Goal: Task Accomplishment & Management: Manage account settings

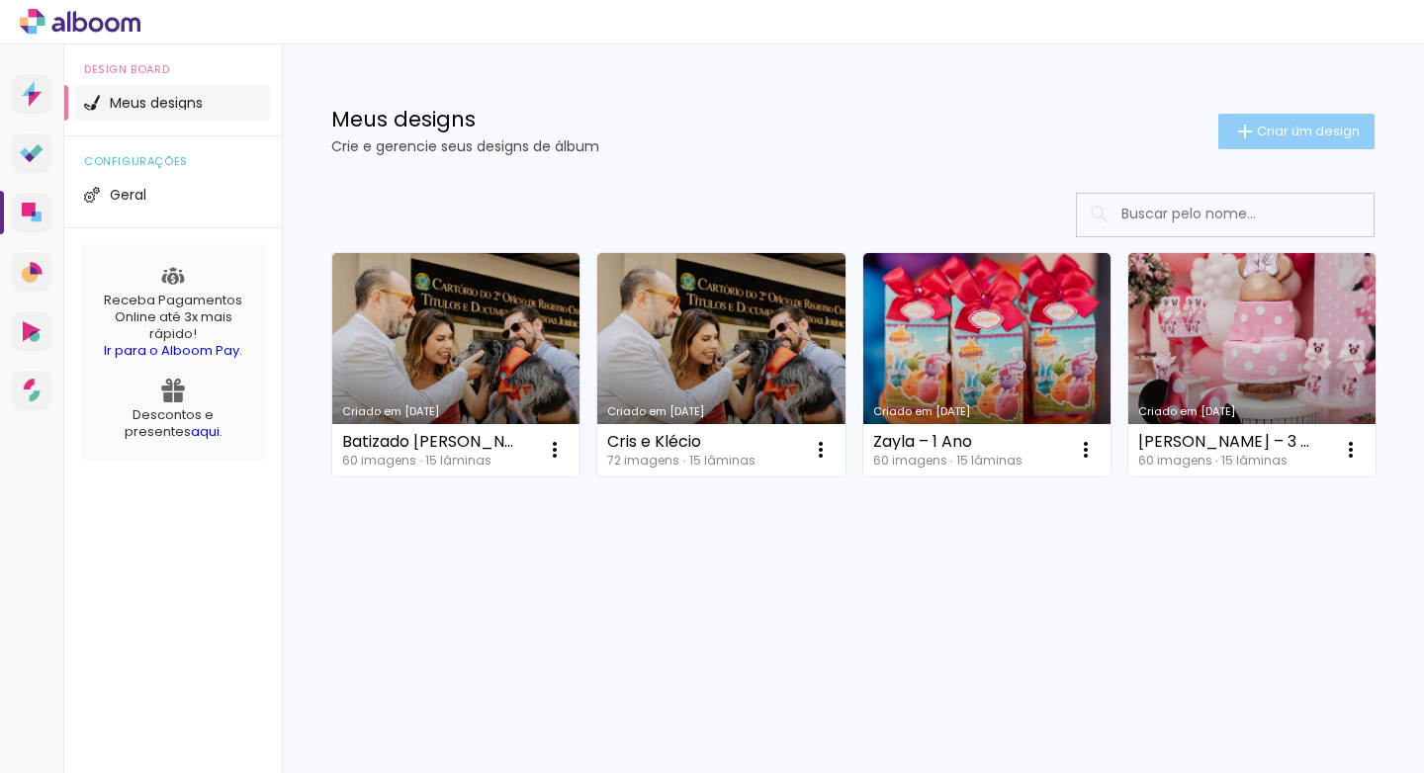
click at [1293, 128] on span "Criar um design" at bounding box center [1308, 131] width 103 height 13
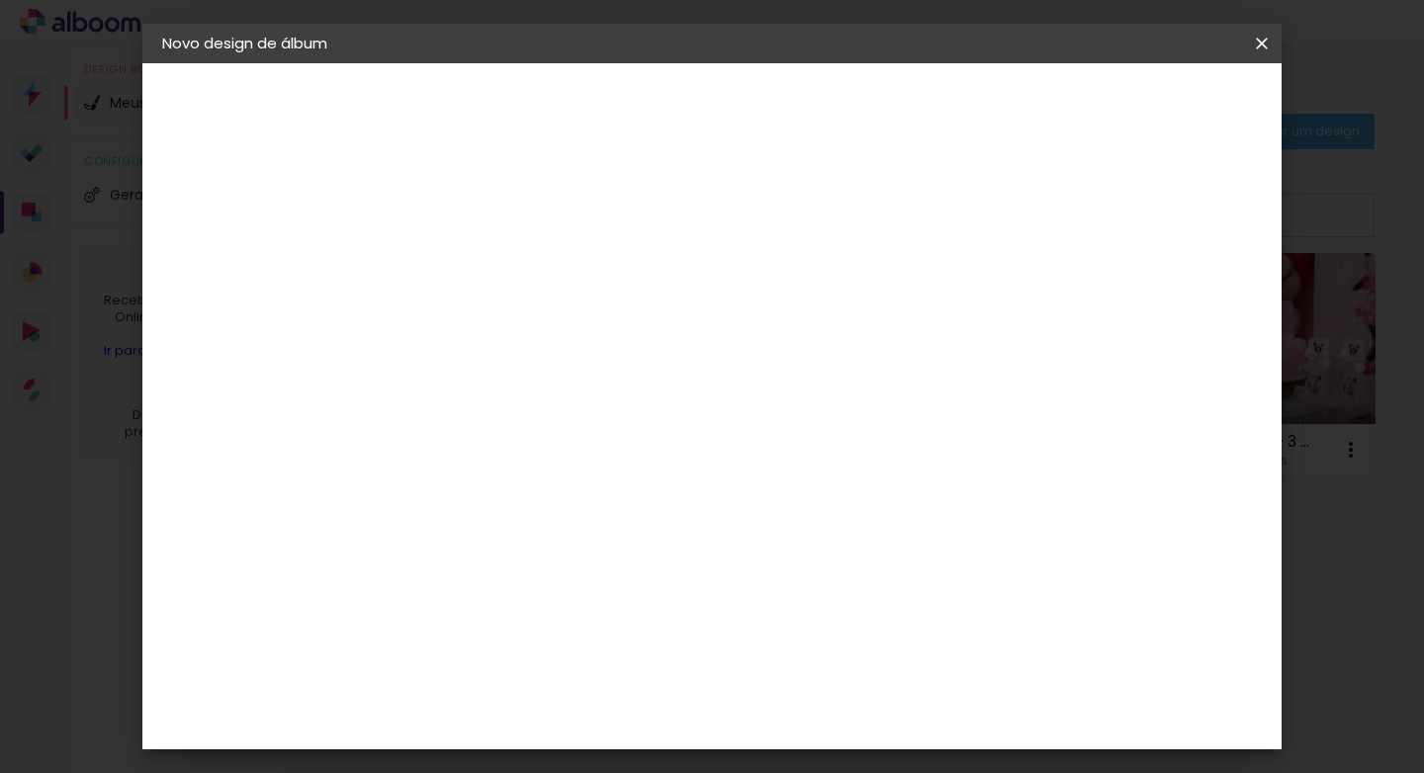
click at [485, 280] on input at bounding box center [485, 265] width 0 height 31
type input "1 Ano Alice"
type paper-input "1 Ano Alice"
click at [0, 0] on slot "Avançar" at bounding box center [0, 0] width 0 height 0
click at [0, 0] on slot "Voltar" at bounding box center [0, 0] width 0 height 0
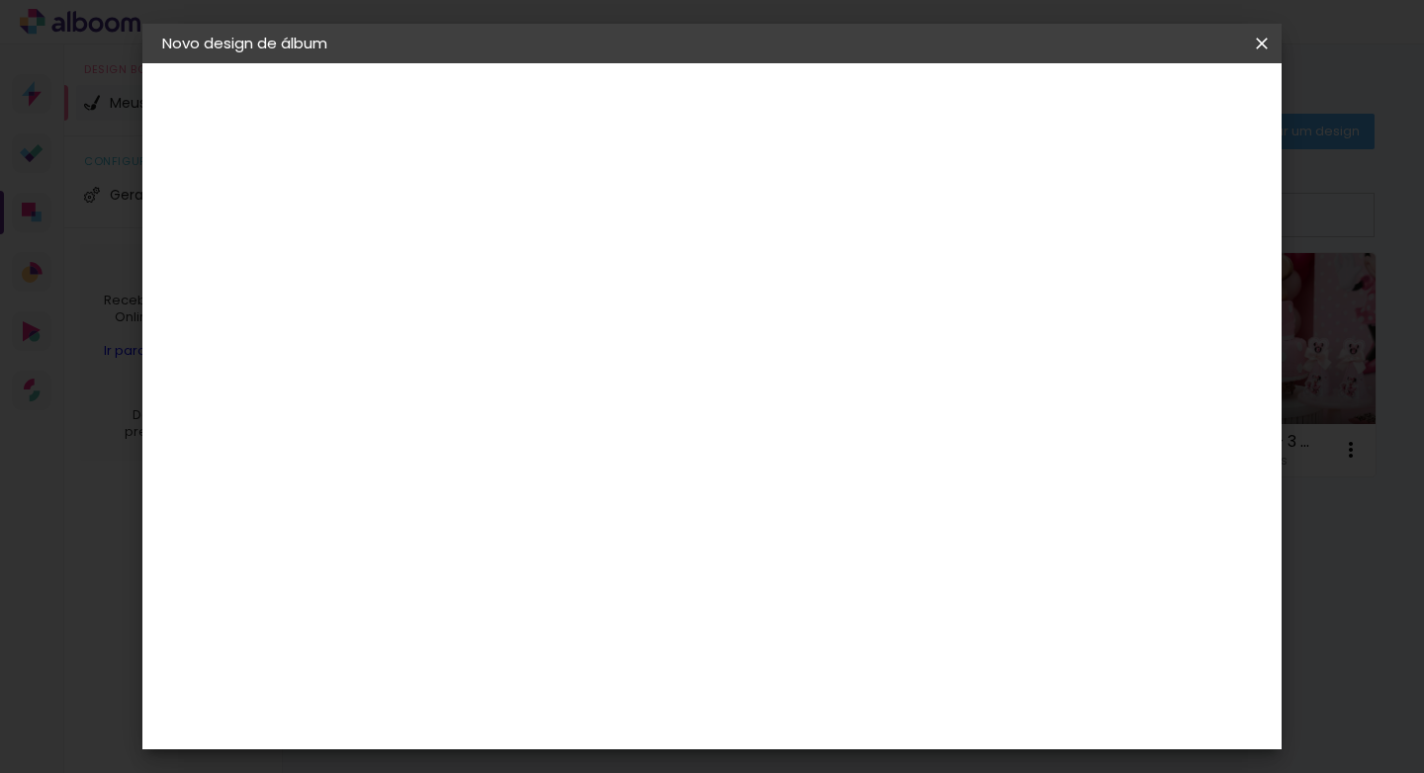
click at [485, 266] on input "1 Ano Alice" at bounding box center [485, 265] width 0 height 31
type input "Alice 1 Ano"
type paper-input "Alice 1 Ano"
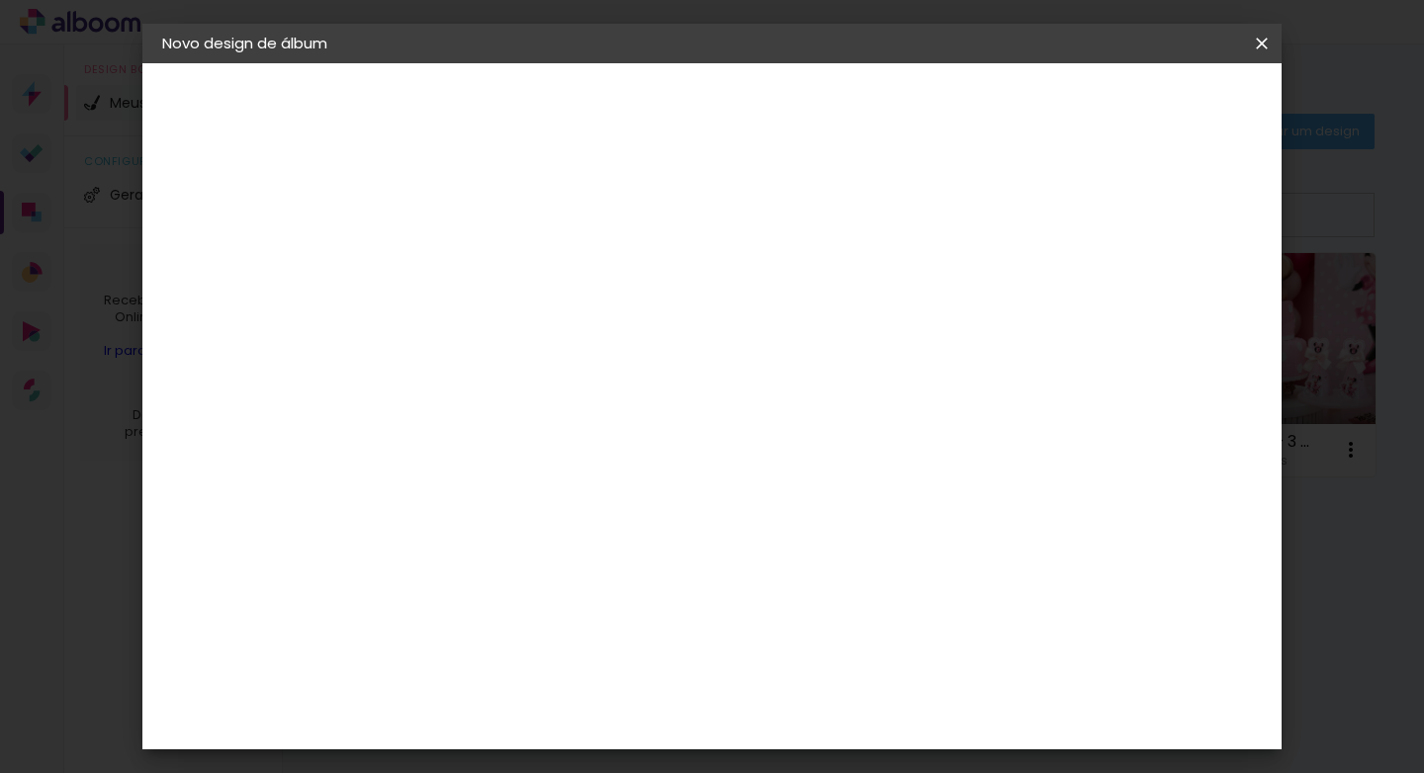
click at [0, 0] on slot "Avançar" at bounding box center [0, 0] width 0 height 0
click at [636, 389] on input at bounding box center [536, 376] width 200 height 25
type input "rai"
type paper-input "rai"
click at [518, 455] on div "RaiTai" at bounding box center [495, 447] width 45 height 16
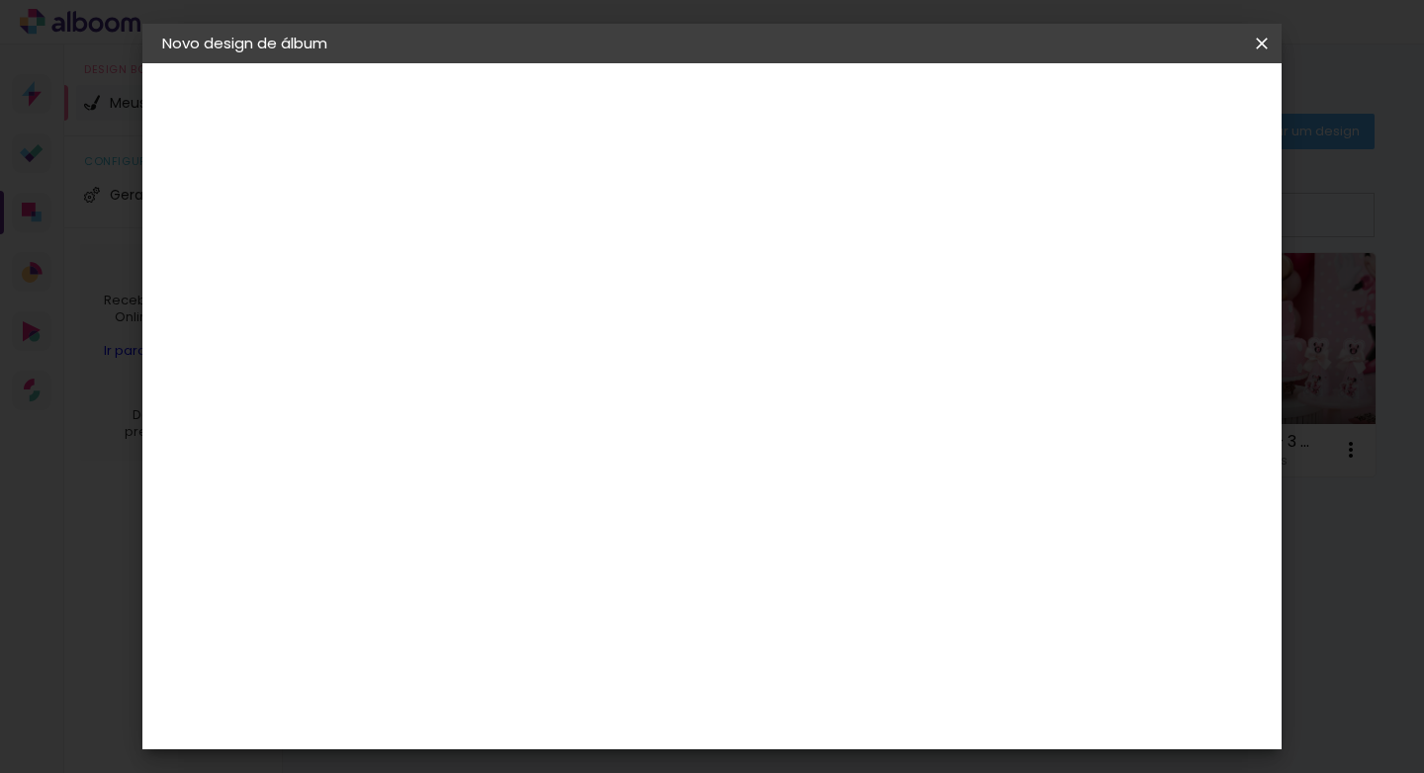
click at [0, 0] on slot "Tamanho Livre" at bounding box center [0, 0] width 0 height 0
click at [518, 455] on div "RaiTai" at bounding box center [495, 447] width 45 height 16
click at [0, 0] on slot "Tamanho Livre" at bounding box center [0, 0] width 0 height 0
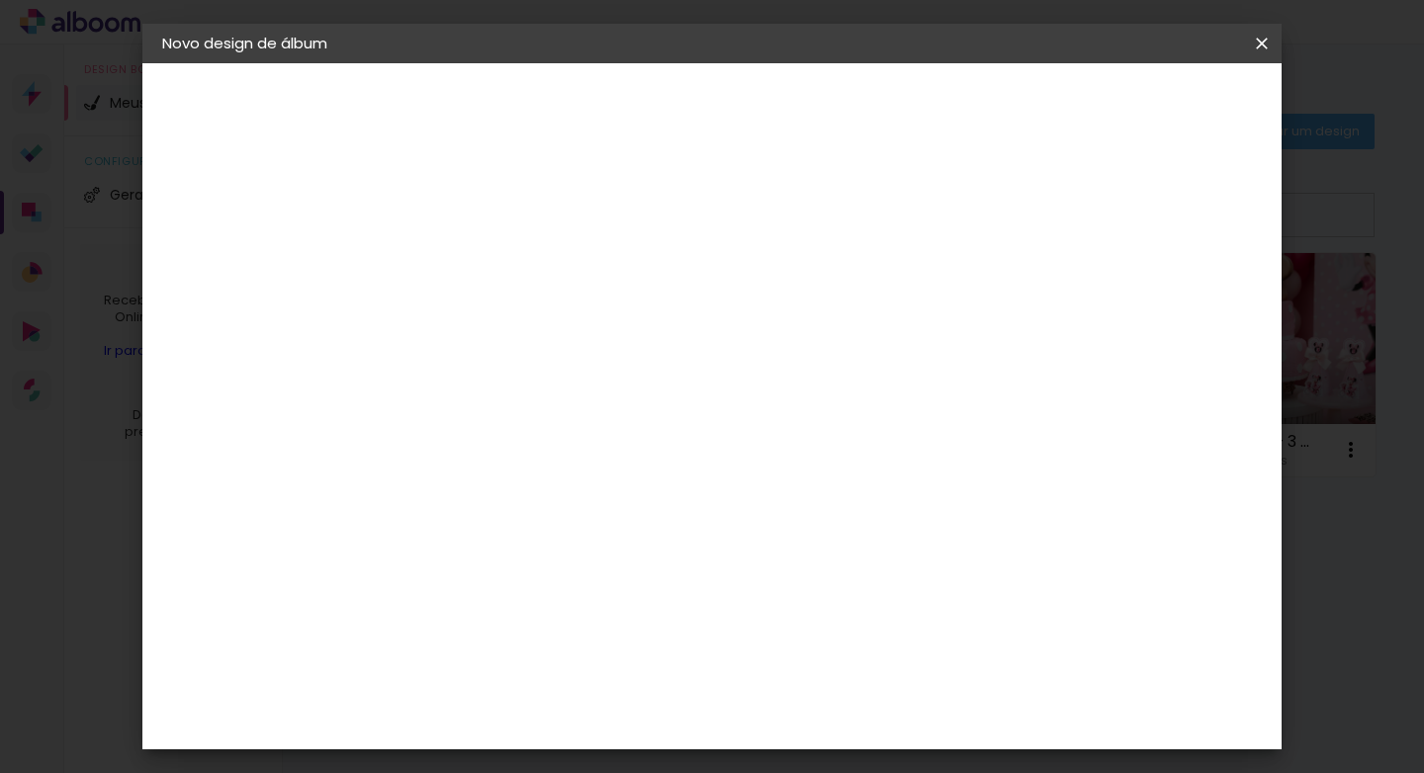
click at [0, 0] on slot "Tamanho Livre" at bounding box center [0, 0] width 0 height 0
click at [603, 456] on paper-item "RaiTai" at bounding box center [516, 447] width 174 height 44
click at [583, 389] on input "rai" at bounding box center [516, 376] width 160 height 25
click at [518, 455] on div "RaiTai" at bounding box center [495, 447] width 45 height 16
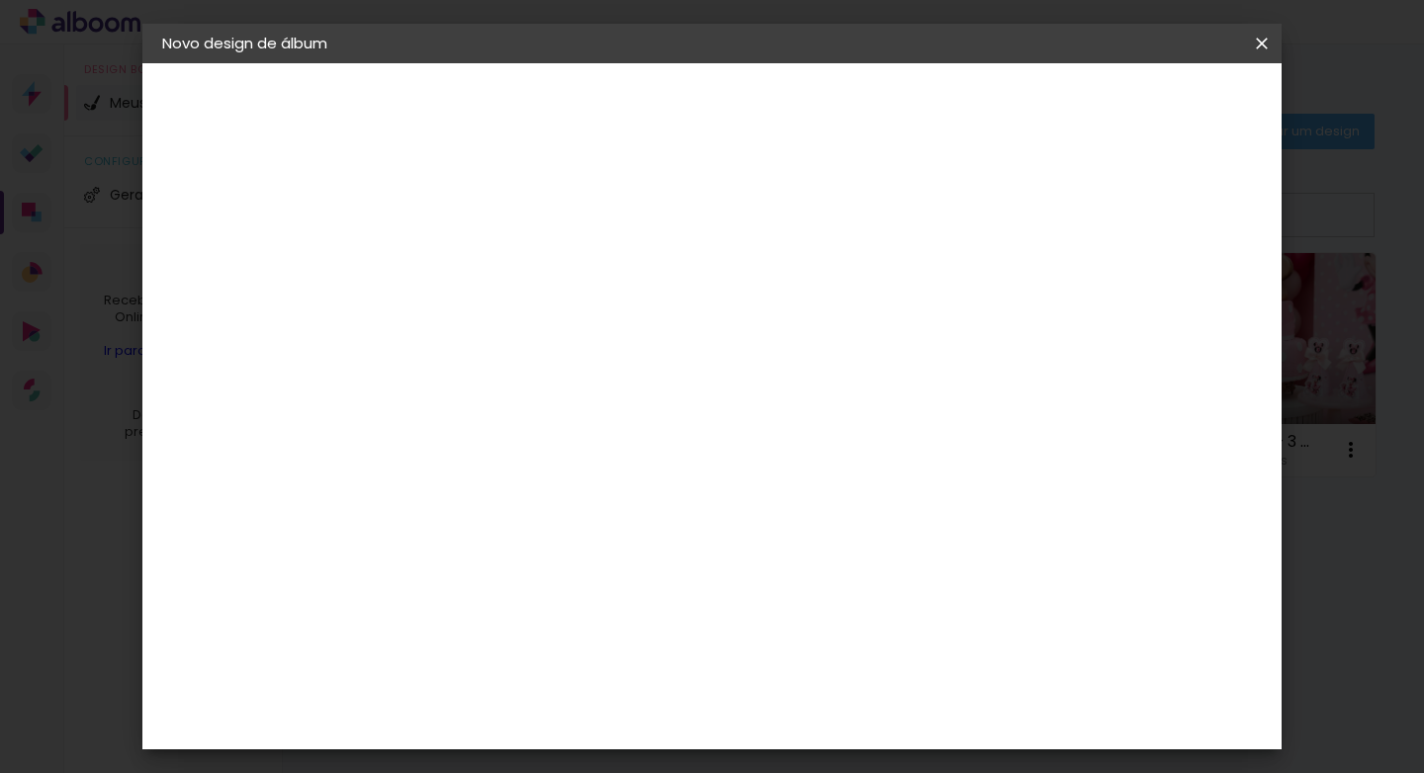
click at [603, 462] on paper-item "RaiTai" at bounding box center [516, 447] width 174 height 44
click at [571, 389] on input "rai" at bounding box center [516, 376] width 160 height 25
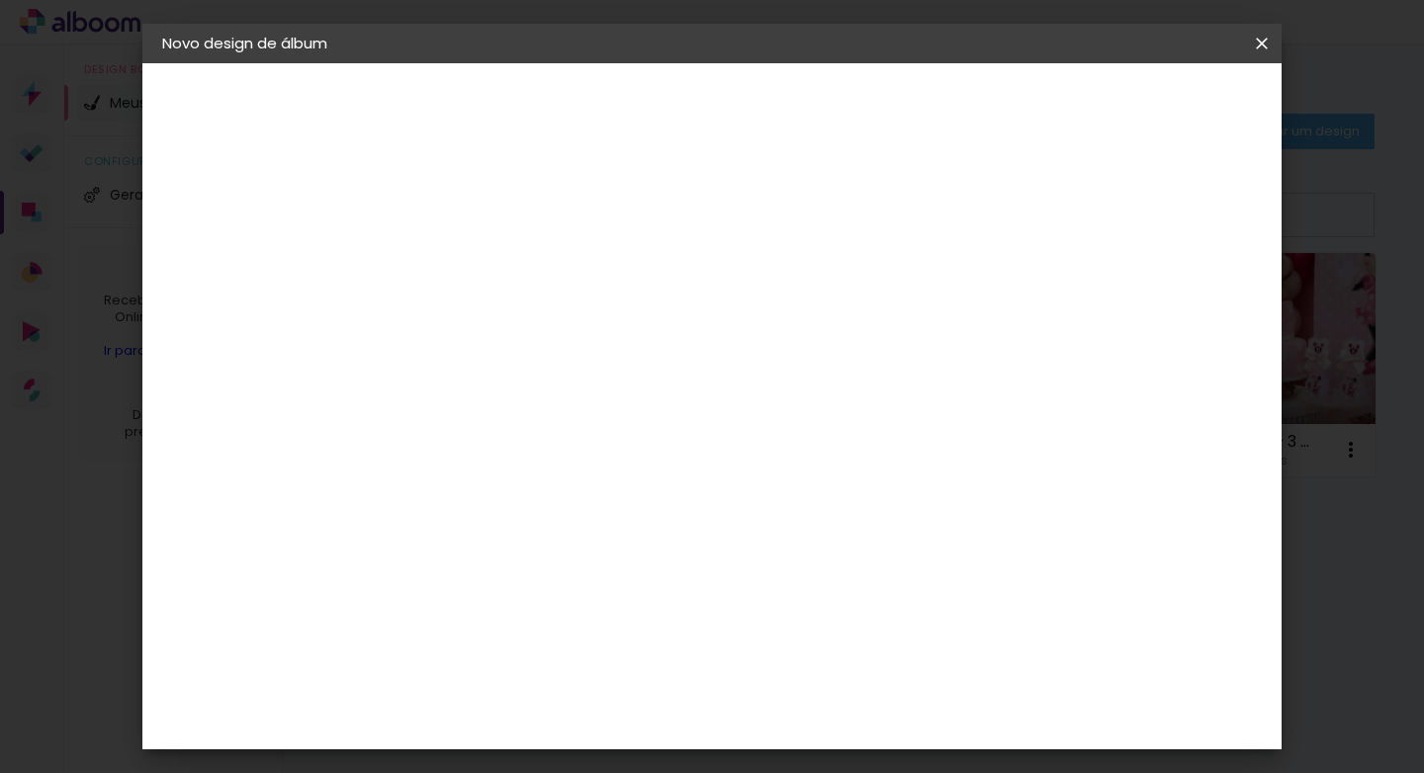
click at [571, 389] on input "rai" at bounding box center [516, 376] width 160 height 25
type input "t"
type input "raitai"
type paper-input "raitai"
click at [497, 455] on div "RaiTai" at bounding box center [495, 447] width 45 height 16
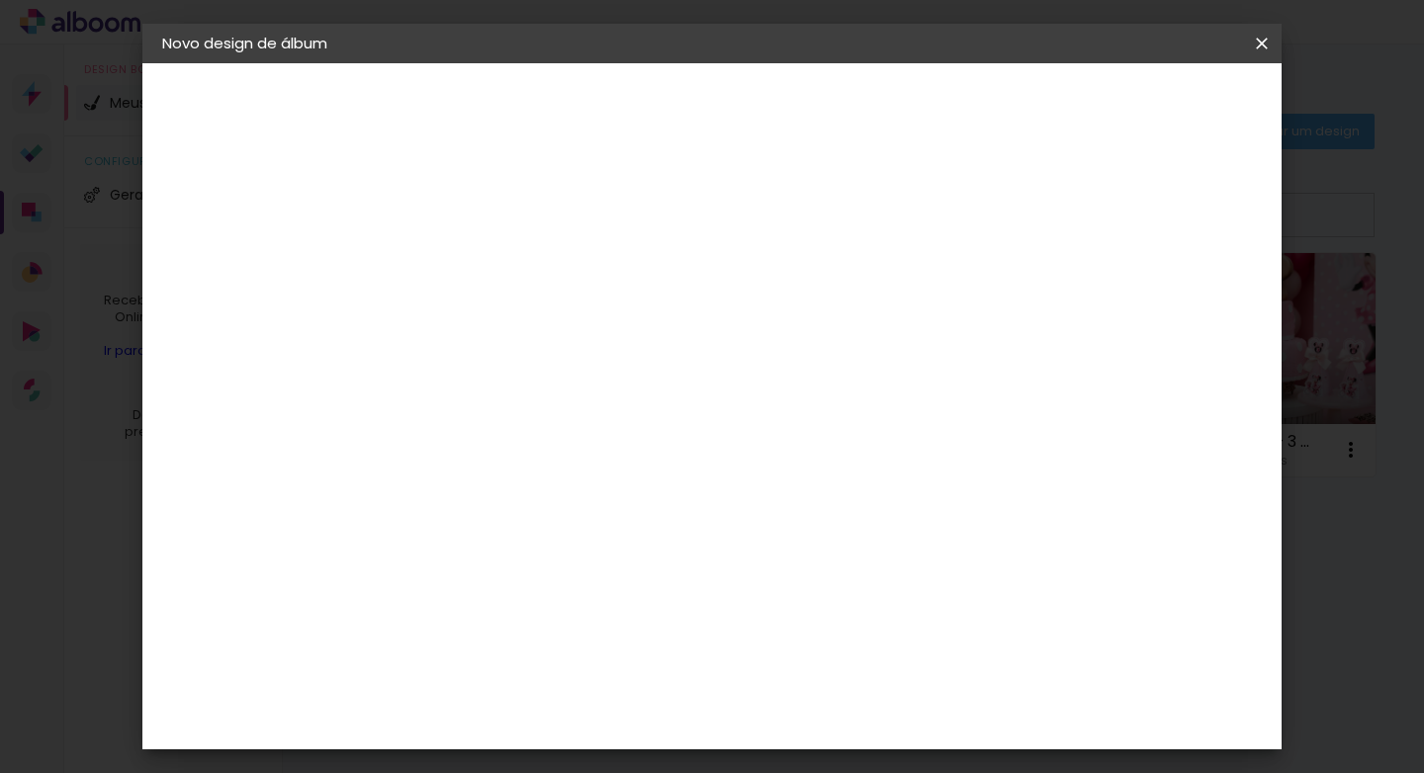
click at [497, 455] on div "RaiTai" at bounding box center [495, 447] width 45 height 16
click at [603, 357] on div "Encadernadora Argentina Brasil Bolívia Equador Portugal Peru Uruguai R RaiTai" at bounding box center [516, 332] width 174 height 281
click at [696, 99] on paper-button "Voltar" at bounding box center [656, 105] width 80 height 34
click at [1260, 44] on iron-icon at bounding box center [1262, 44] width 24 height 20
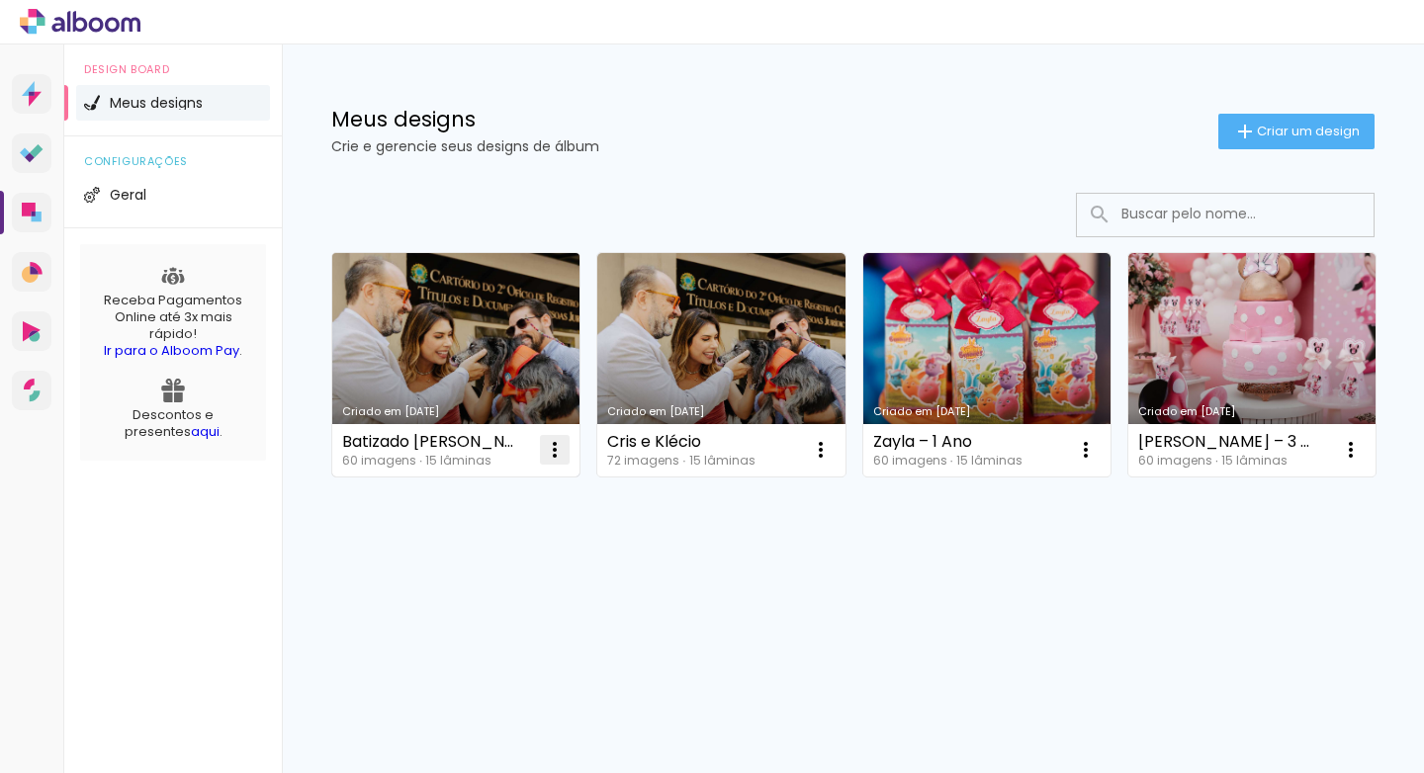
click at [547, 458] on iron-icon at bounding box center [555, 450] width 24 height 24
click at [524, 531] on span "Fazer uma cópia" at bounding box center [480, 535] width 116 height 14
type input "Cópia de Batizado Caetano"
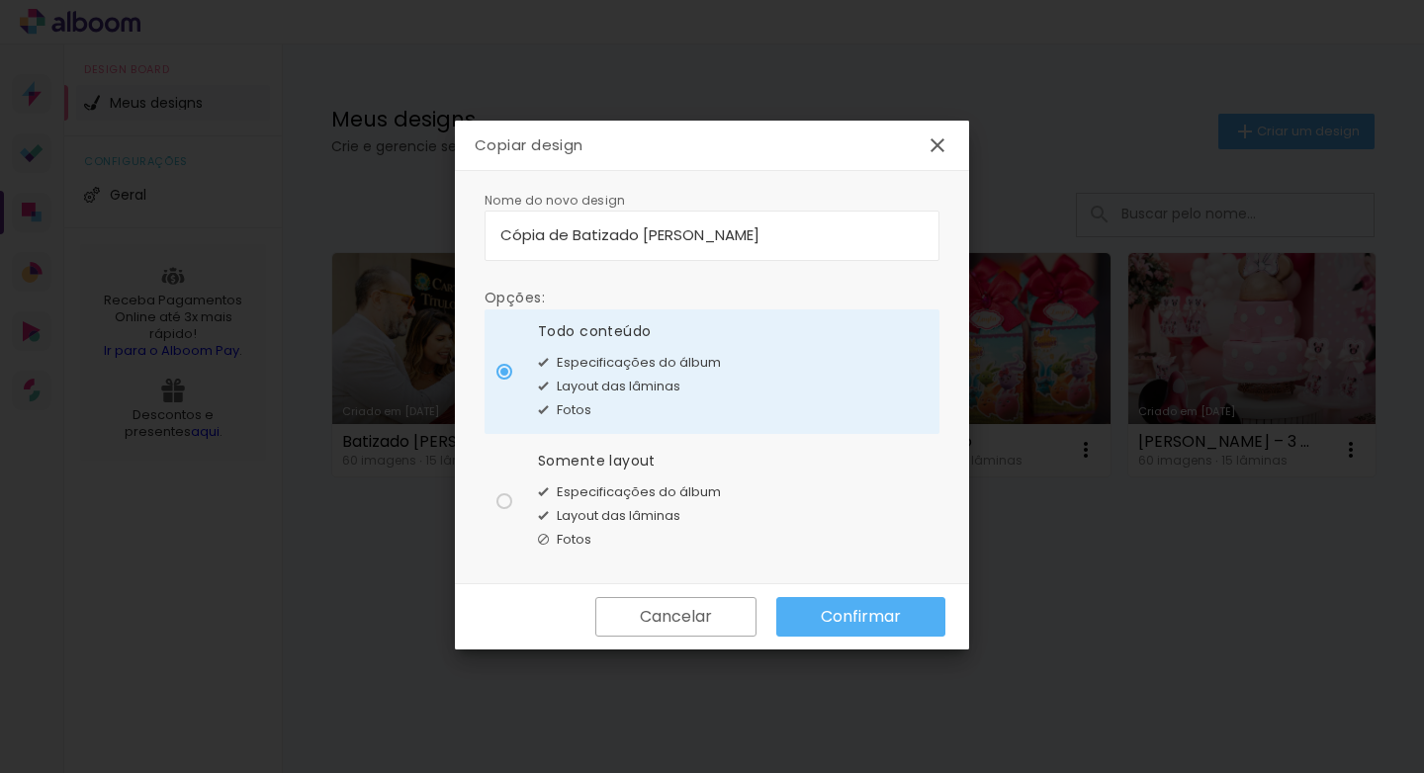
click at [640, 476] on div "Somente layout Especificações do álbum Layout das lâminas Fotos" at bounding box center [629, 501] width 183 height 101
type paper-radio-button "on"
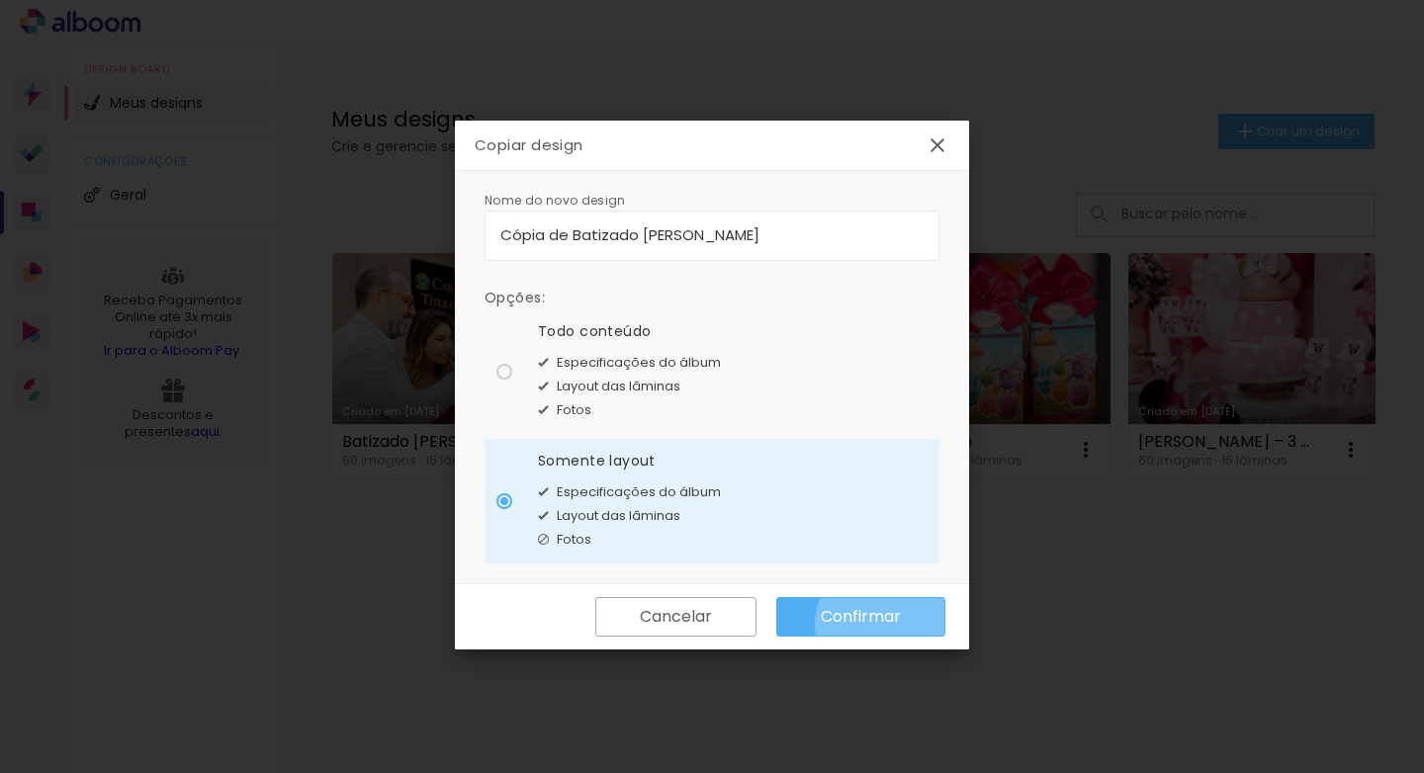
click at [0, 0] on slot "Confirmar" at bounding box center [0, 0] width 0 height 0
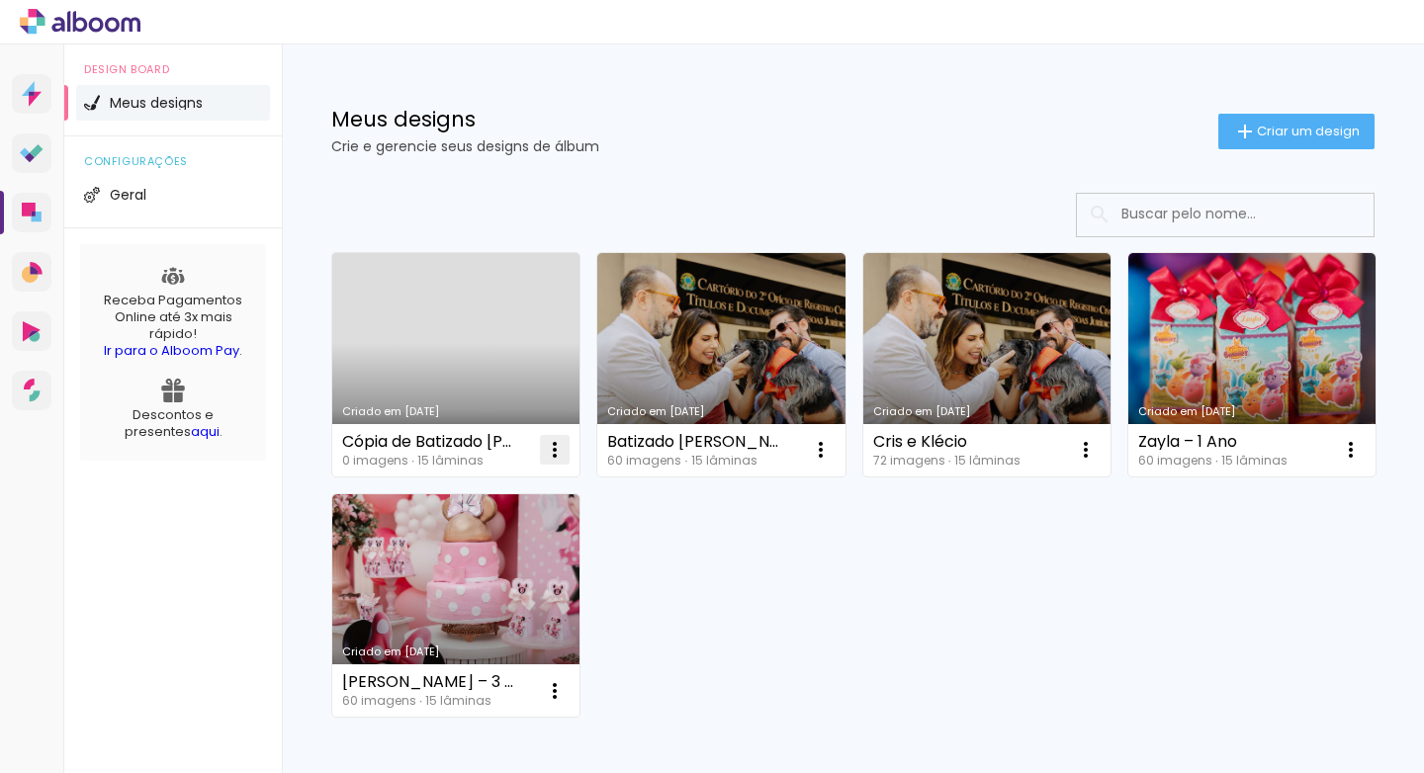
click at [564, 446] on iron-icon at bounding box center [555, 450] width 24 height 24
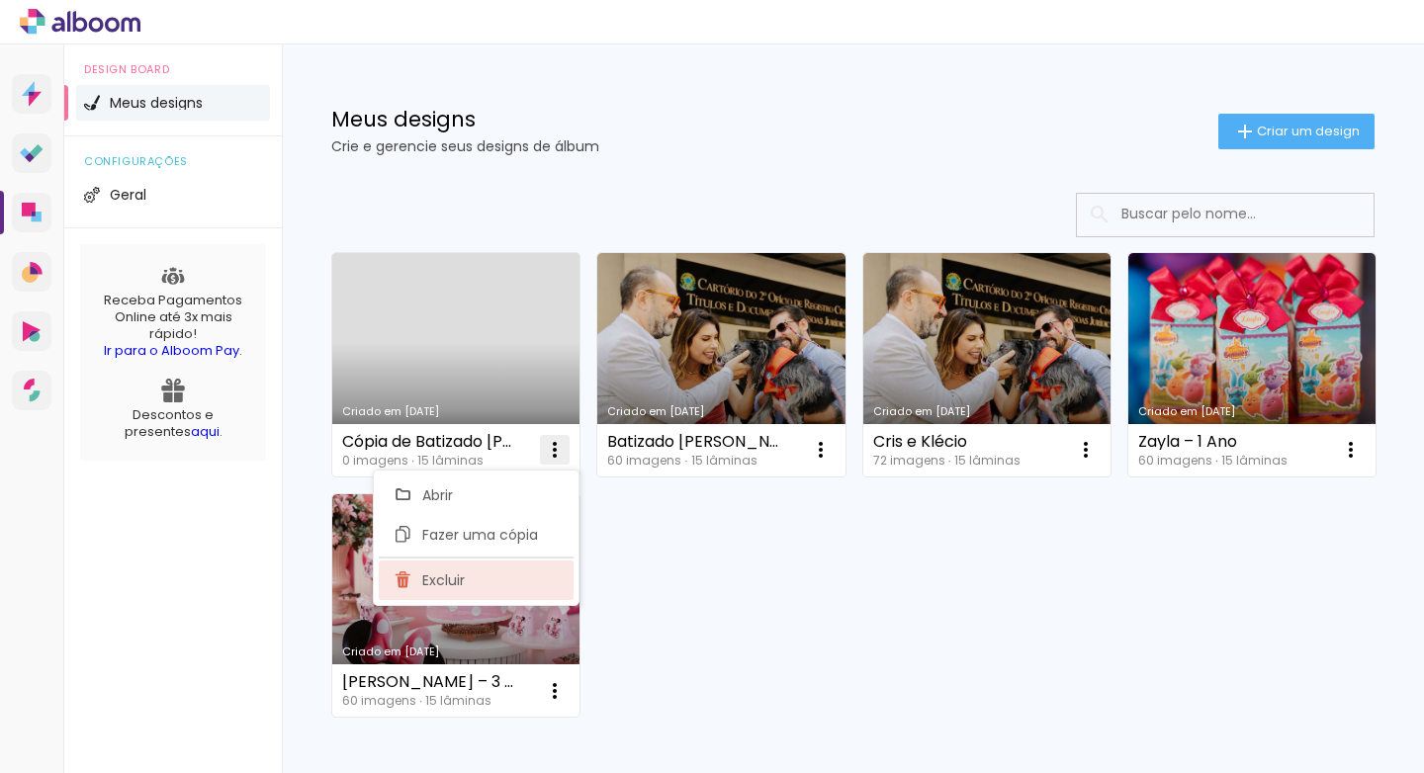
click at [523, 574] on paper-item "Excluir" at bounding box center [476, 581] width 195 height 40
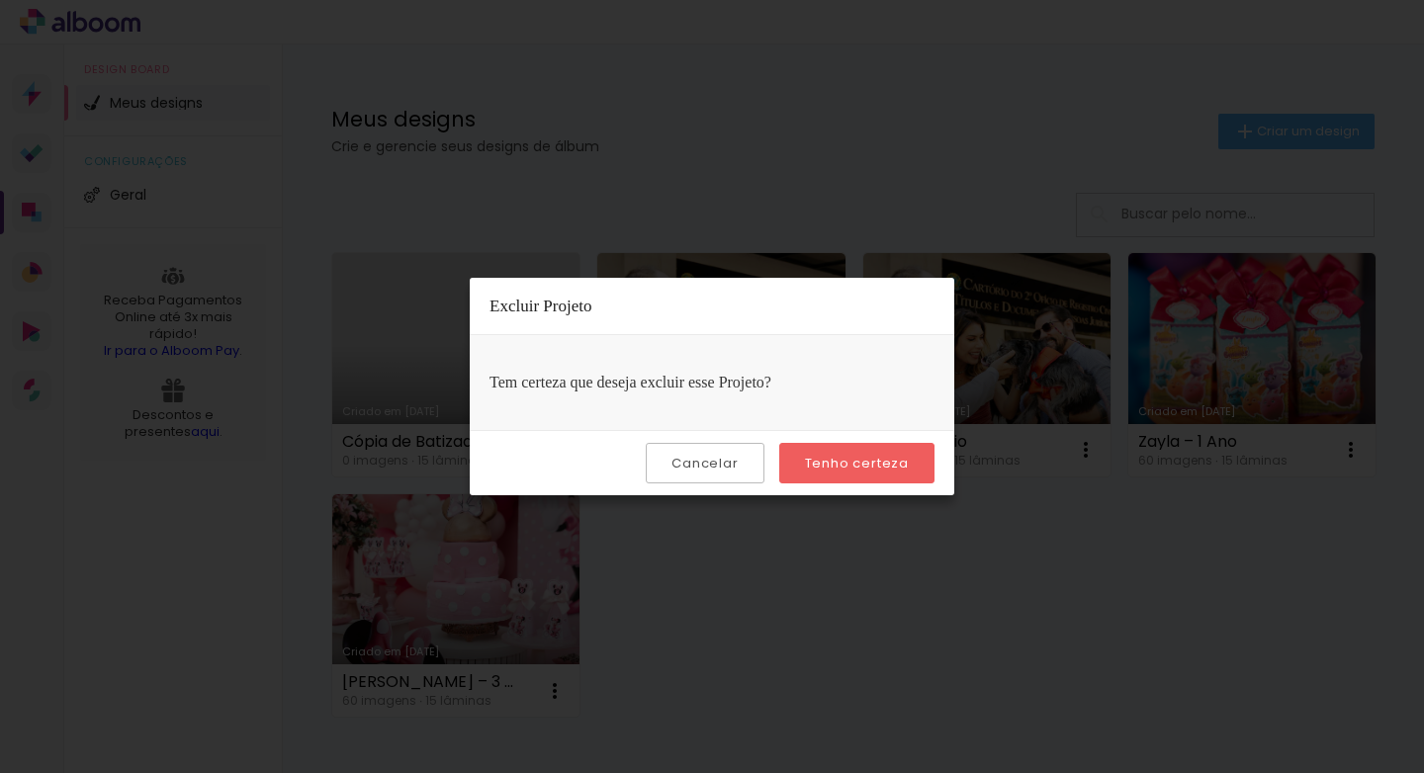
click at [857, 473] on paper-button "Tenho certeza" at bounding box center [856, 463] width 155 height 41
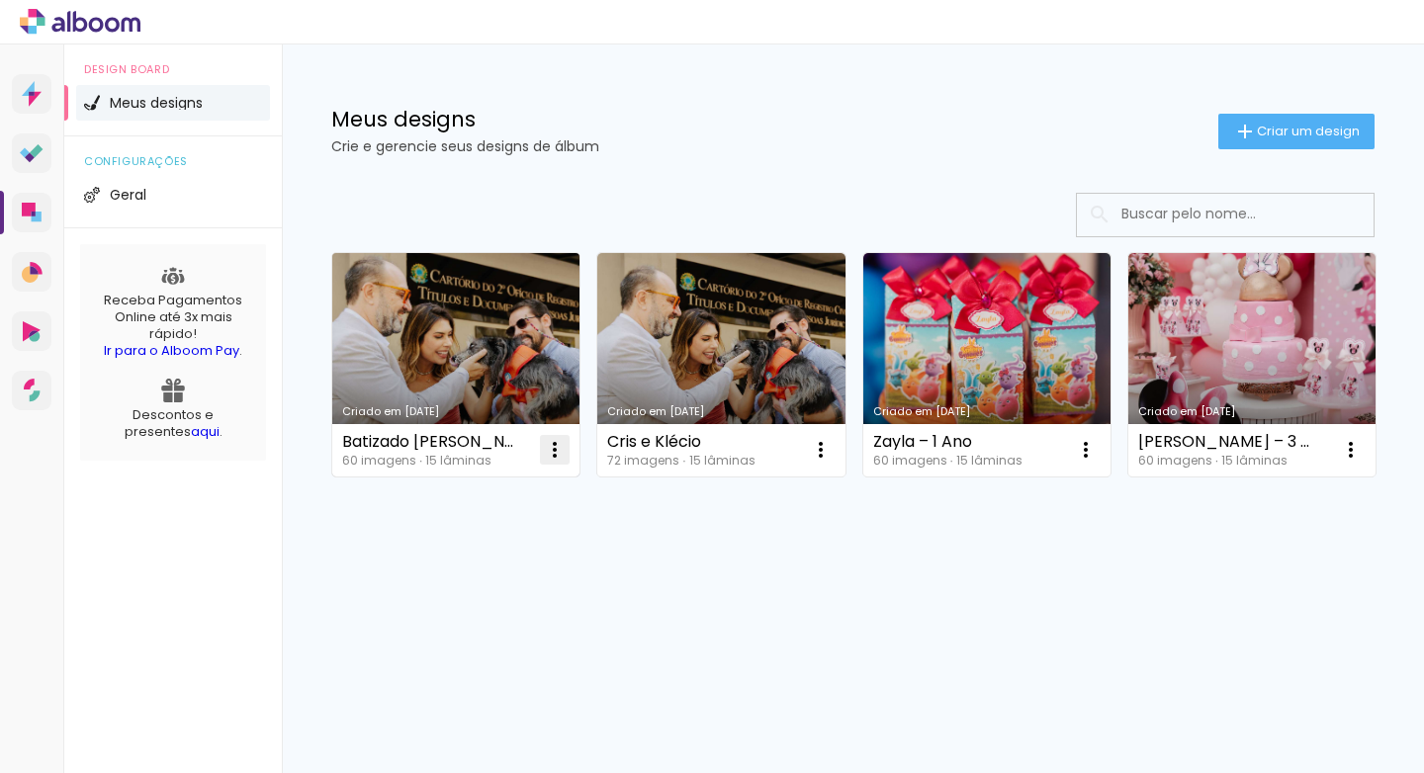
click at [556, 449] on iron-icon at bounding box center [555, 450] width 24 height 24
click at [538, 533] on paper-item "Fazer uma cópia" at bounding box center [476, 535] width 195 height 40
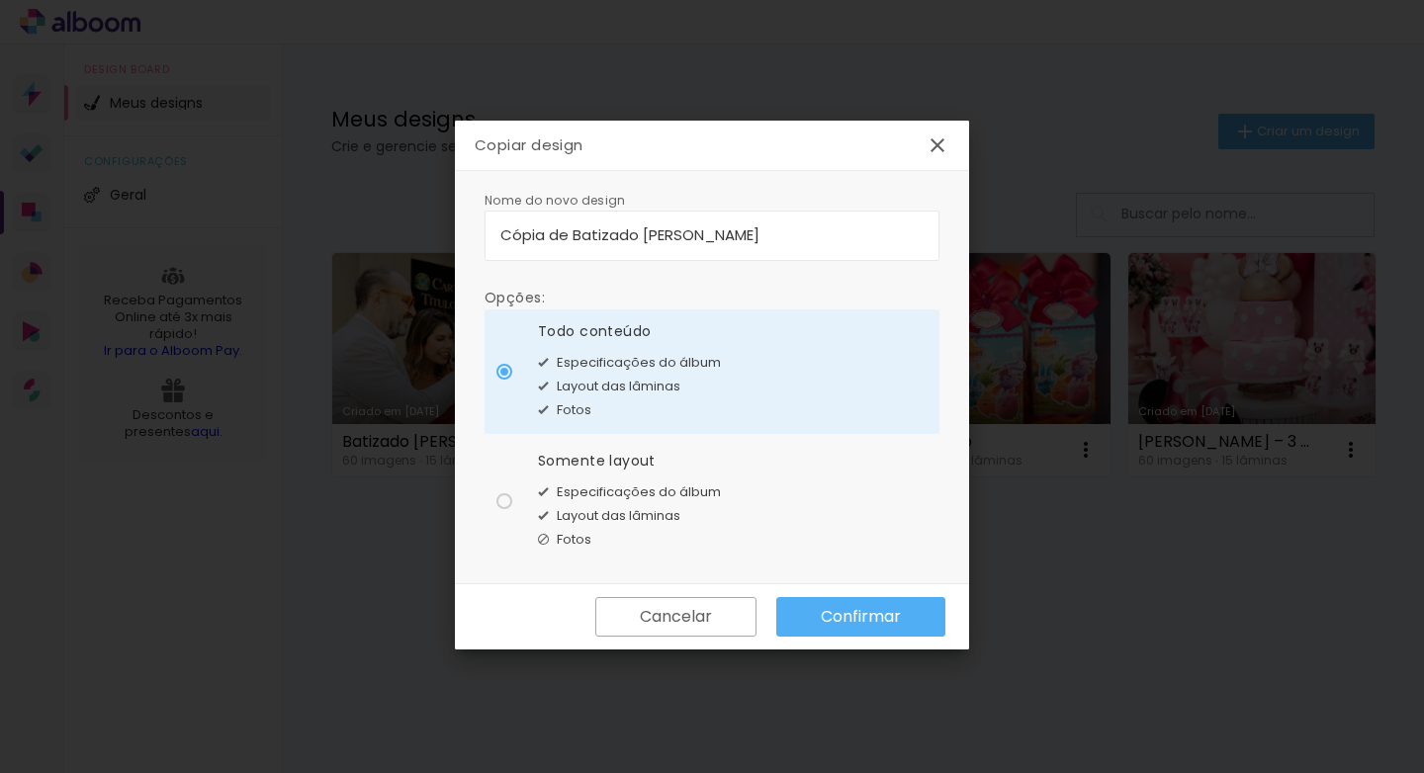
click at [605, 242] on input "Cópia de Batizado Caetano" at bounding box center [711, 234] width 423 height 23
type input "Alice 1 Ano"
type paper-input "Alice 1 Ano"
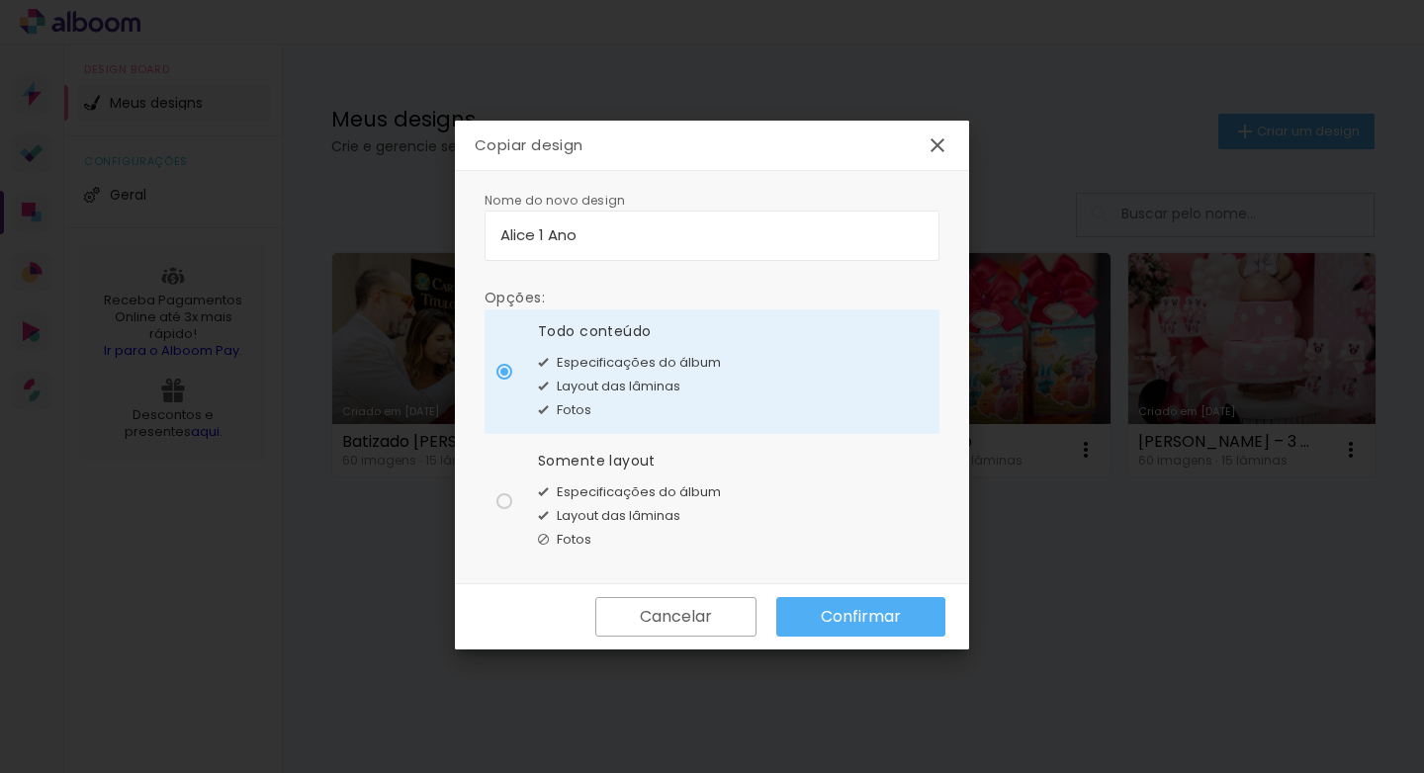
click at [634, 571] on div "Nome do novo design Opções: Todo conteúdo Especificações do álbum Layout das lâ…" at bounding box center [712, 377] width 514 height 413
click at [625, 515] on span "Layout das lâminas" at bounding box center [619, 516] width 124 height 20
type paper-radio-button "on"
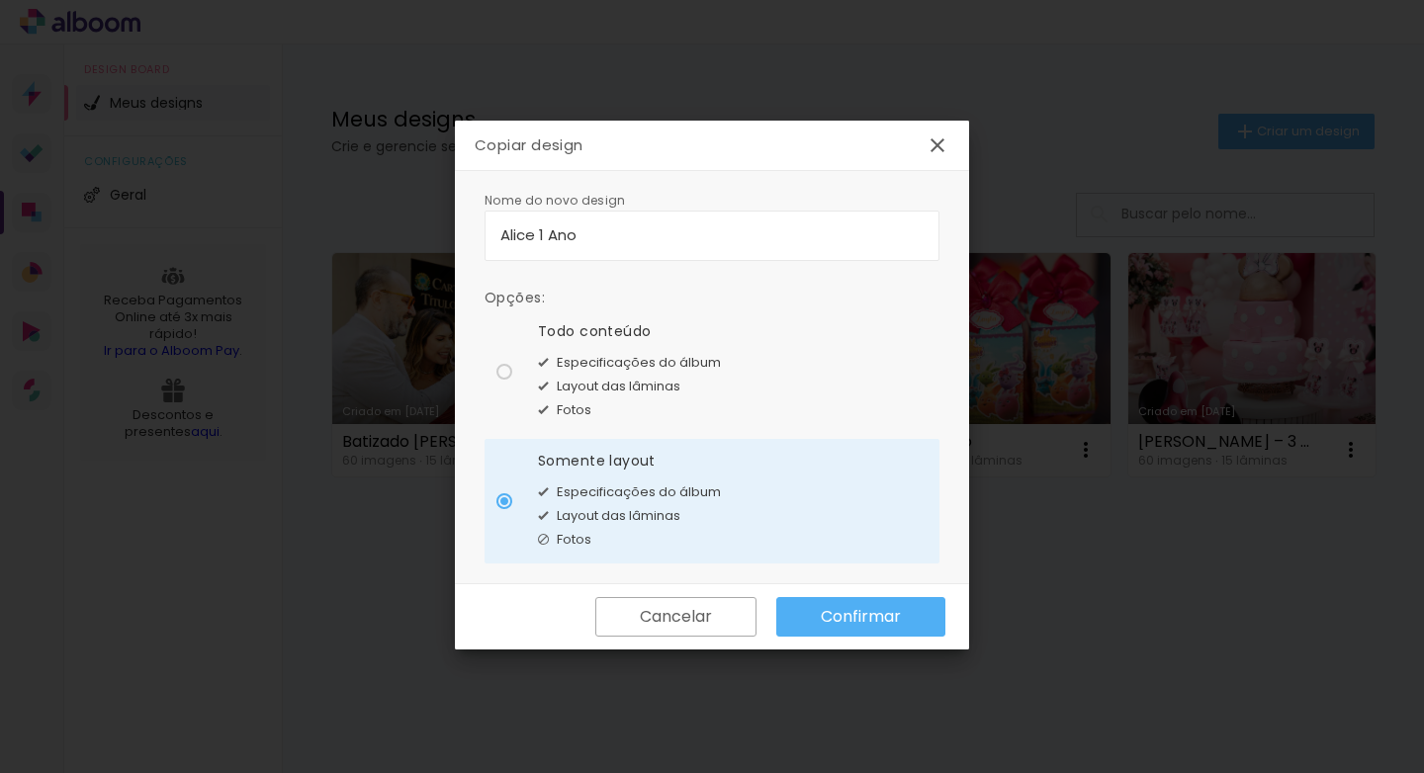
click at [0, 0] on slot "Confirmar" at bounding box center [0, 0] width 0 height 0
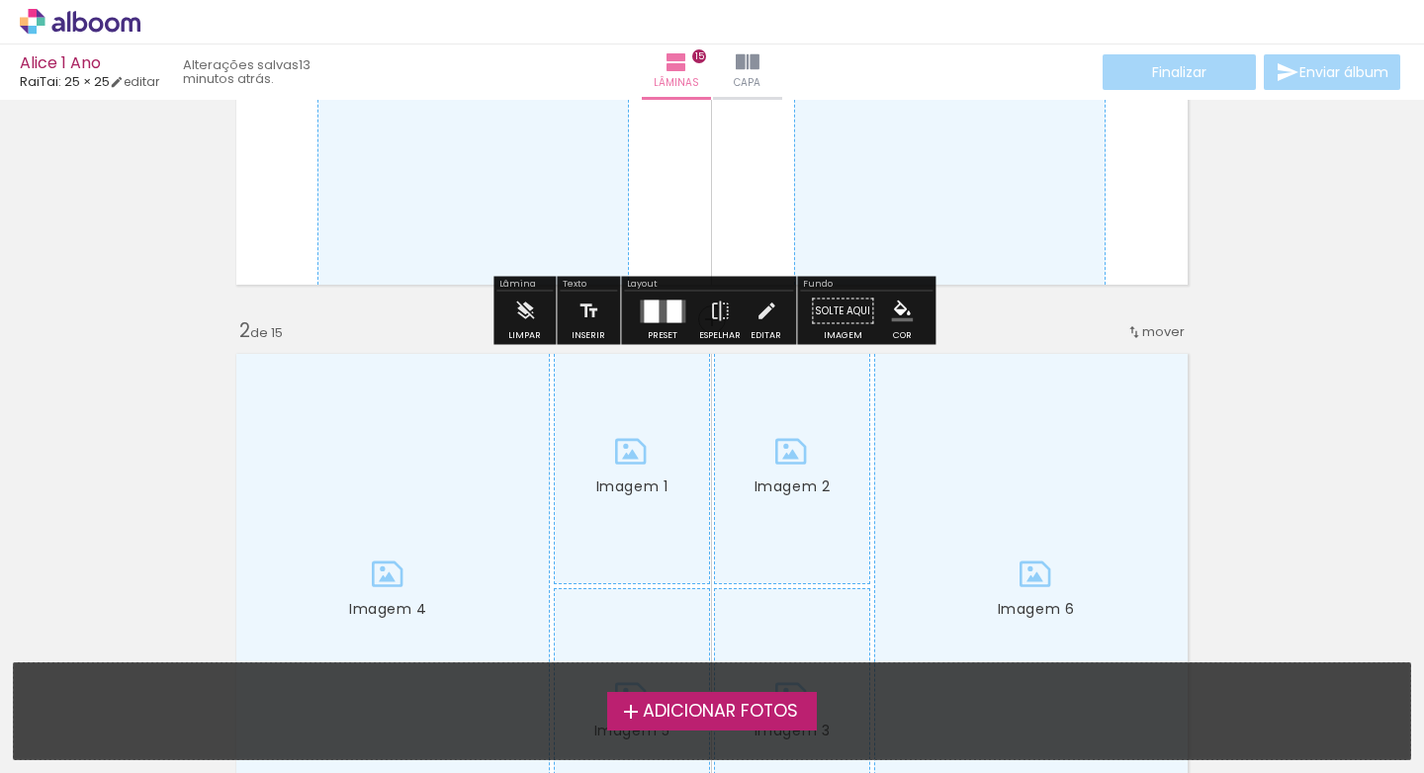
scroll to position [432, 0]
